Goal: Transaction & Acquisition: Purchase product/service

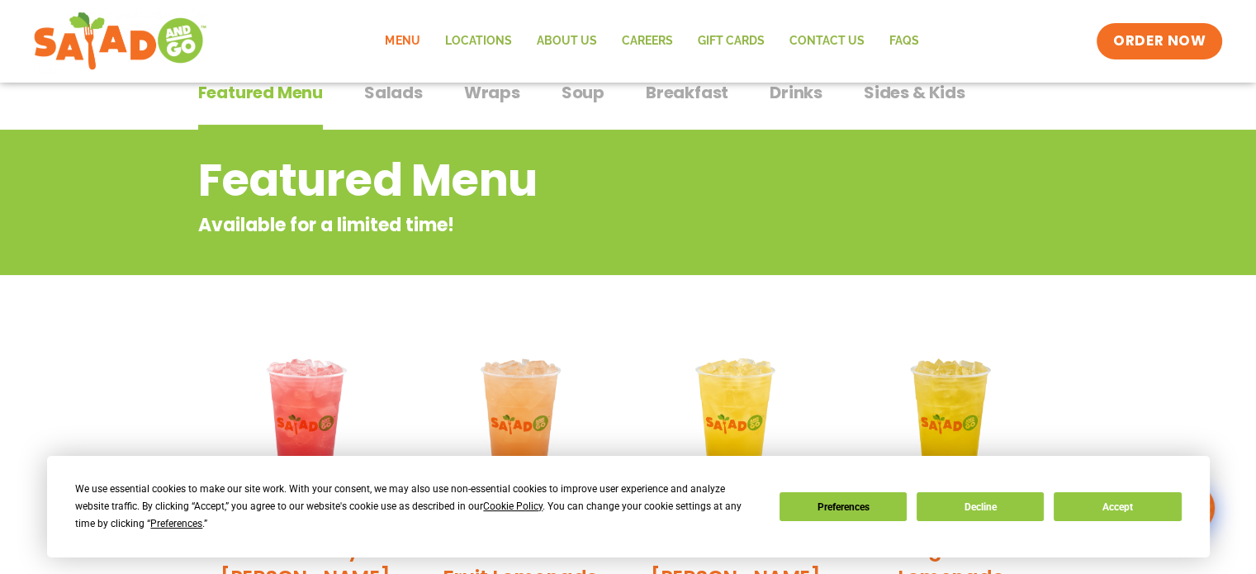
scroll to position [165, 0]
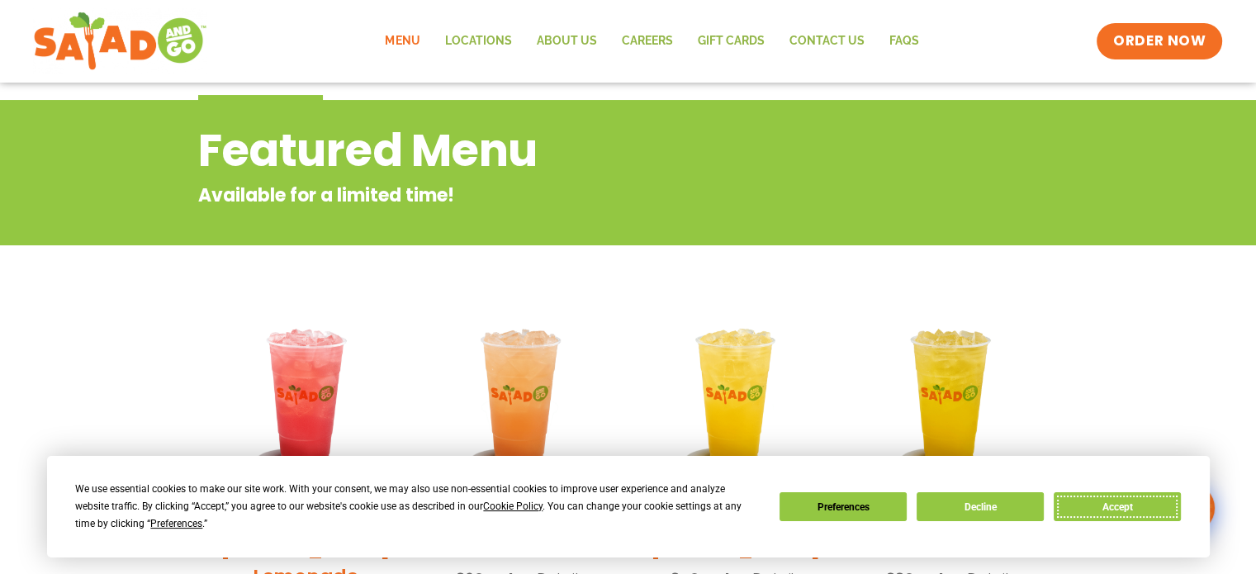
click at [1124, 511] on button "Accept" at bounding box center [1117, 506] width 127 height 29
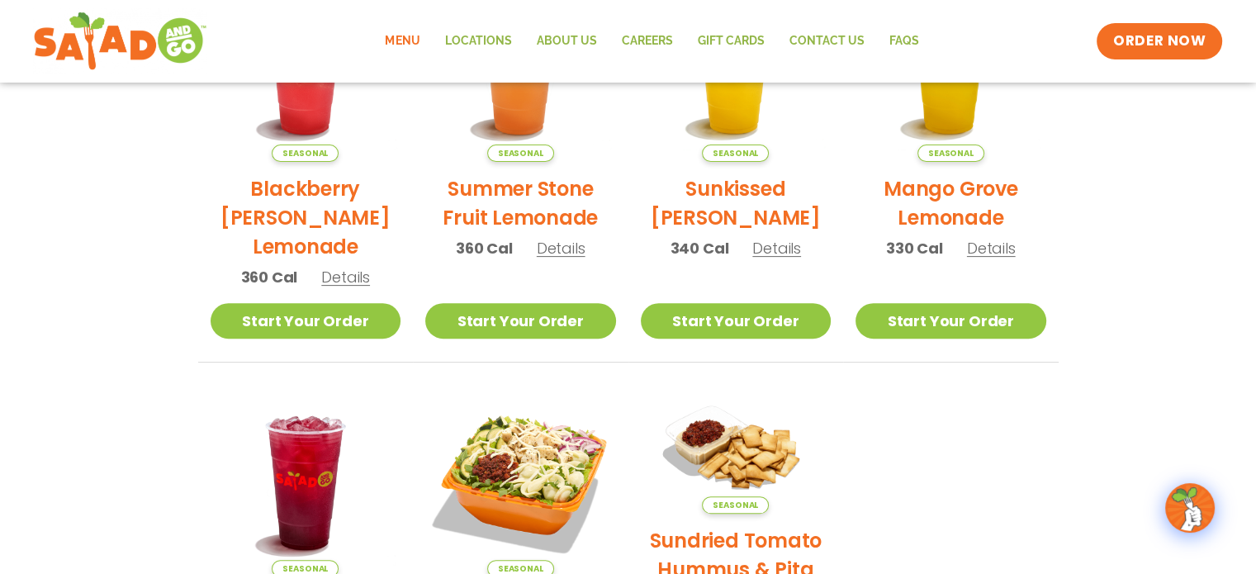
scroll to position [496, 0]
click at [412, 37] on link "Menu" at bounding box center [402, 41] width 59 height 38
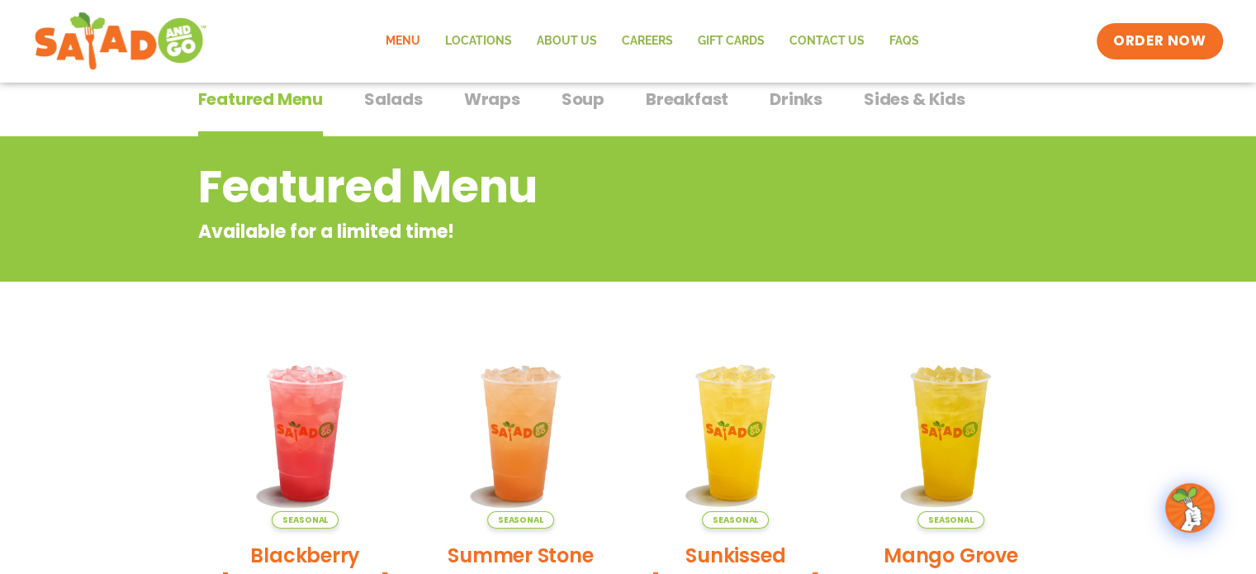
scroll to position [83, 0]
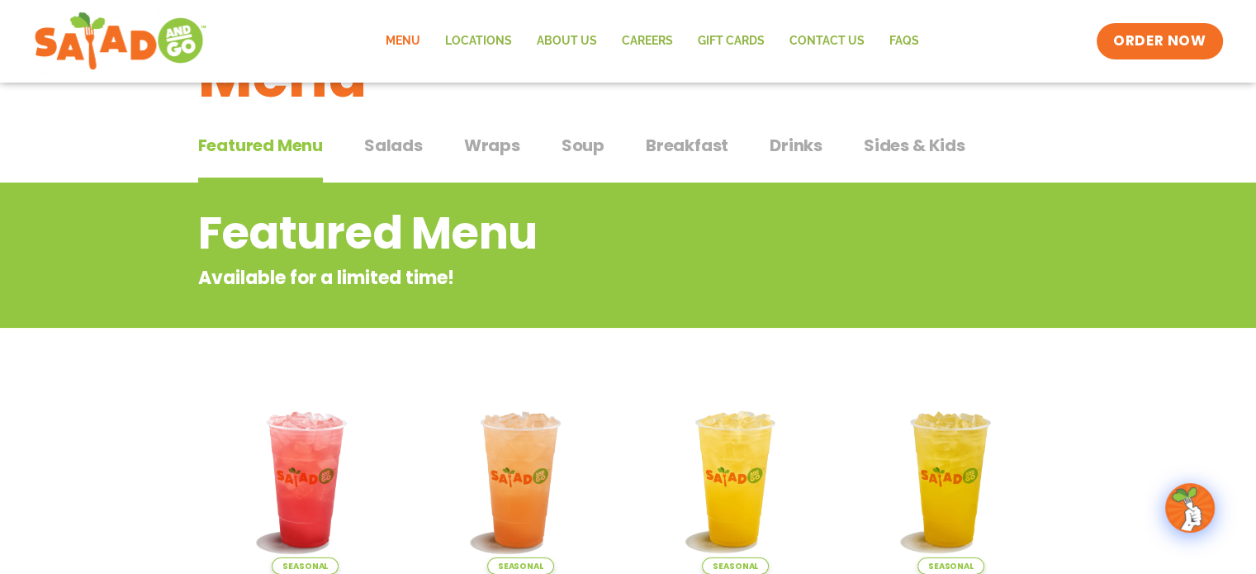
click at [405, 142] on span "Salads" at bounding box center [393, 145] width 59 height 25
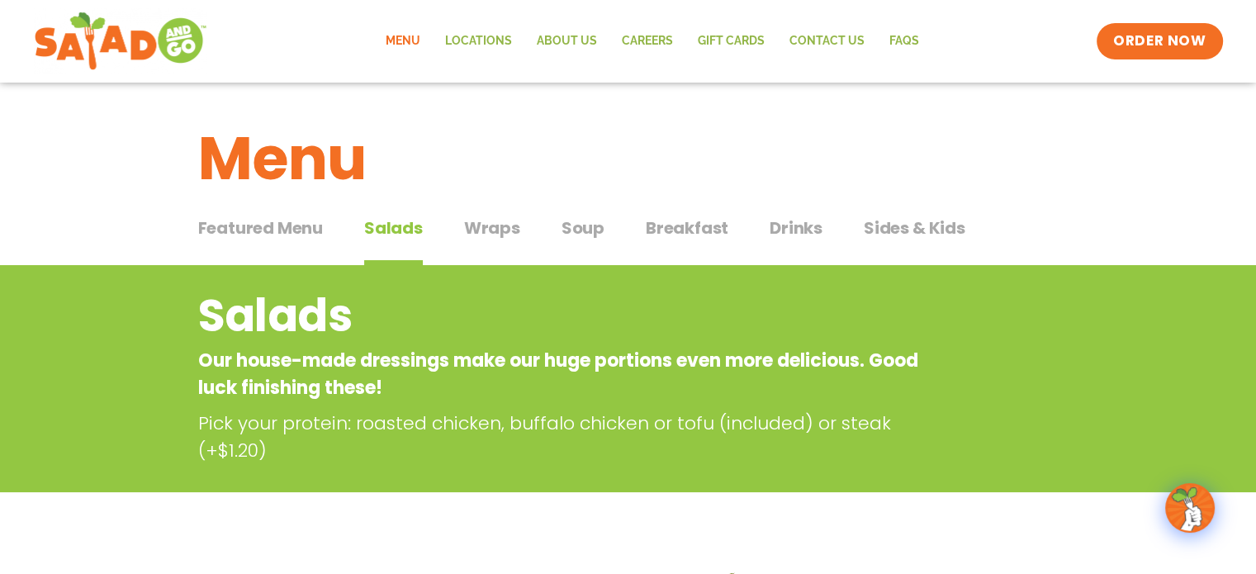
click at [496, 224] on span "Wraps" at bounding box center [492, 228] width 56 height 25
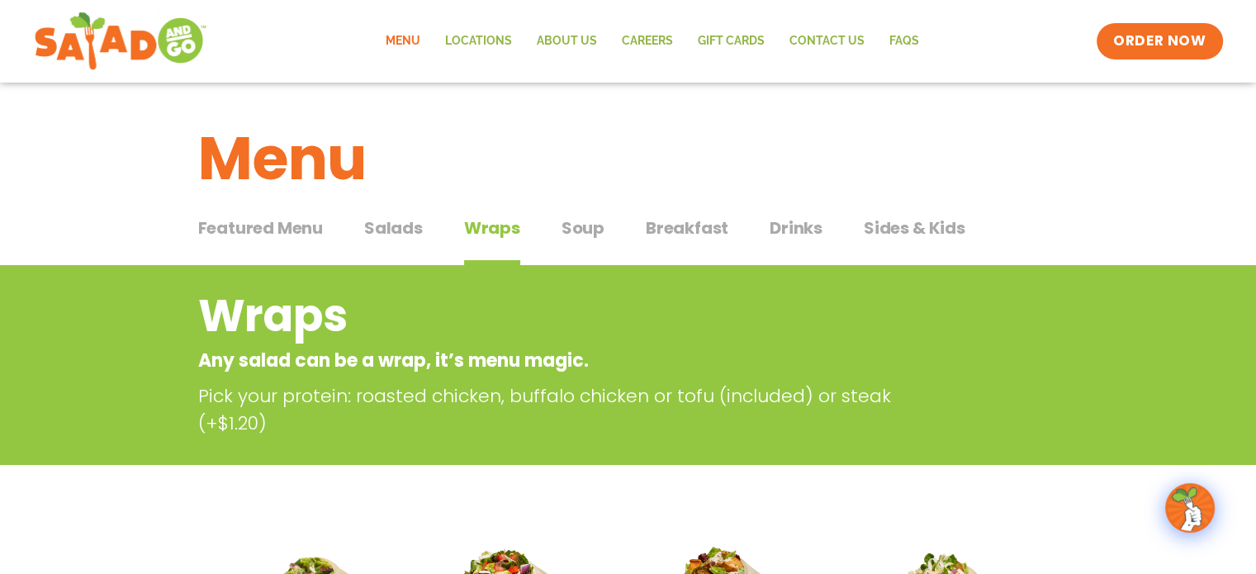
click at [584, 226] on span "Soup" at bounding box center [583, 228] width 43 height 25
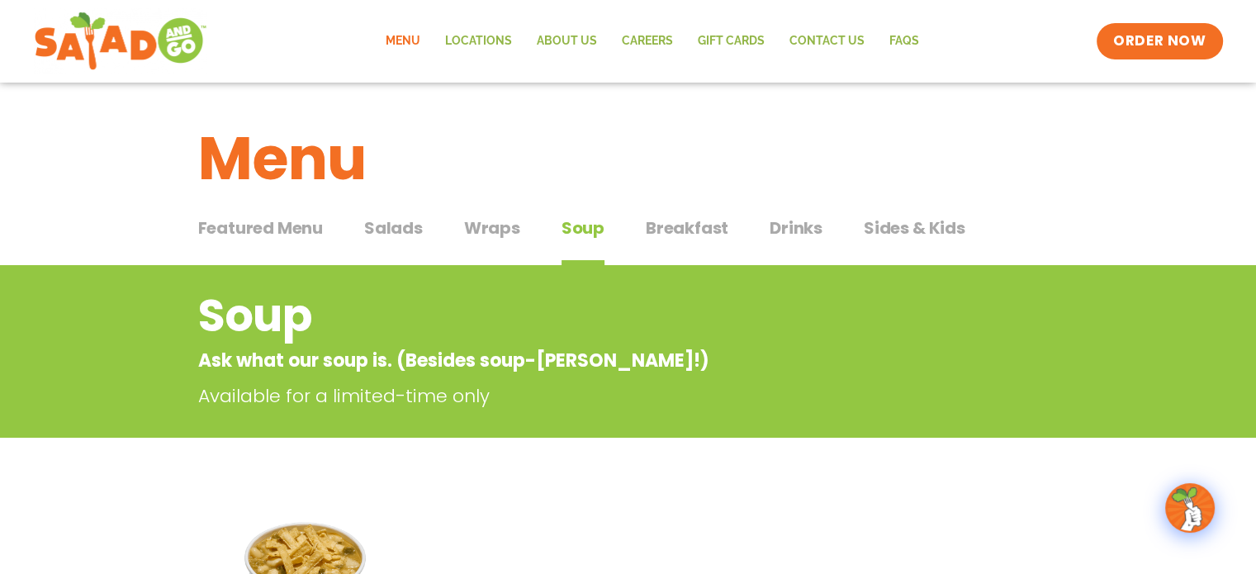
click at [298, 222] on span "Featured Menu" at bounding box center [260, 228] width 125 height 25
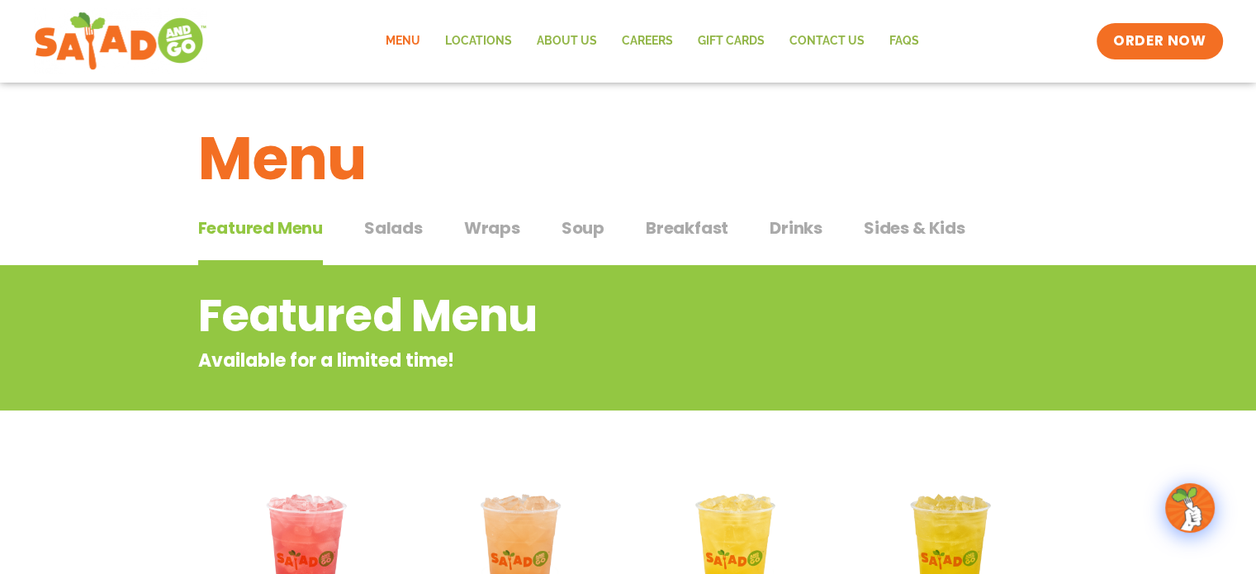
click at [399, 224] on span "Salads" at bounding box center [393, 228] width 59 height 25
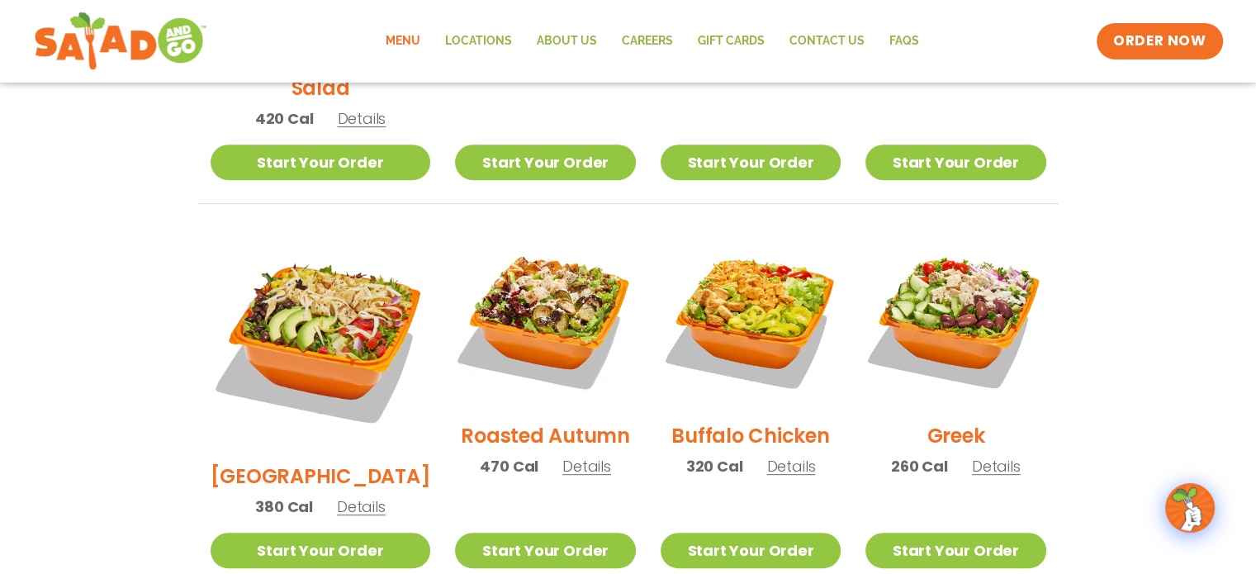
scroll to position [826, 0]
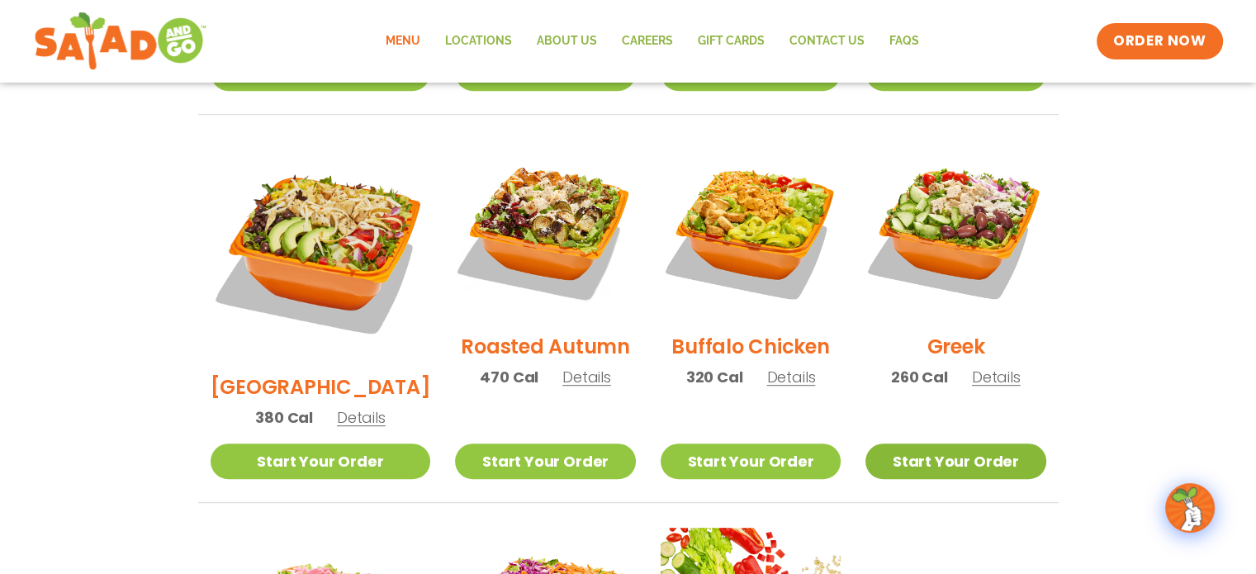
click at [961, 444] on link "Start Your Order" at bounding box center [956, 462] width 180 height 36
